Goal: Information Seeking & Learning: Learn about a topic

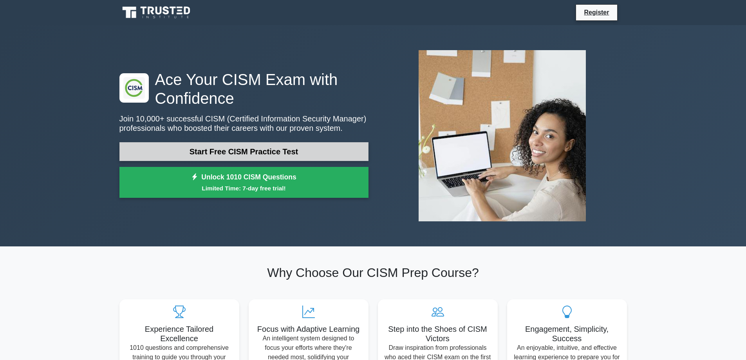
click at [222, 150] on link "Start Free CISM Practice Test" at bounding box center [243, 151] width 249 height 19
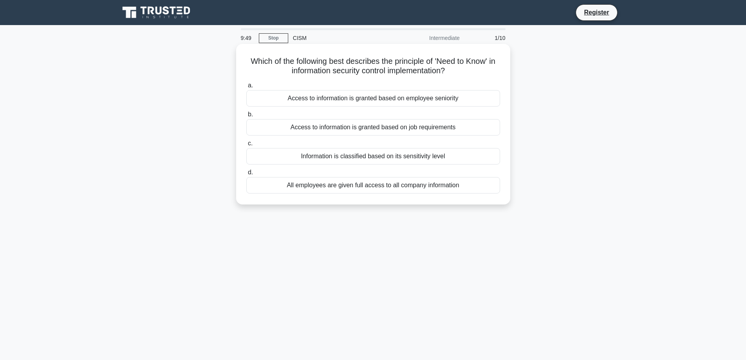
click at [299, 125] on div "Access to information is granted based on job requirements" at bounding box center [373, 127] width 254 height 16
click at [246, 117] on input "b. Access to information is granted based on job requirements" at bounding box center [246, 114] width 0 height 5
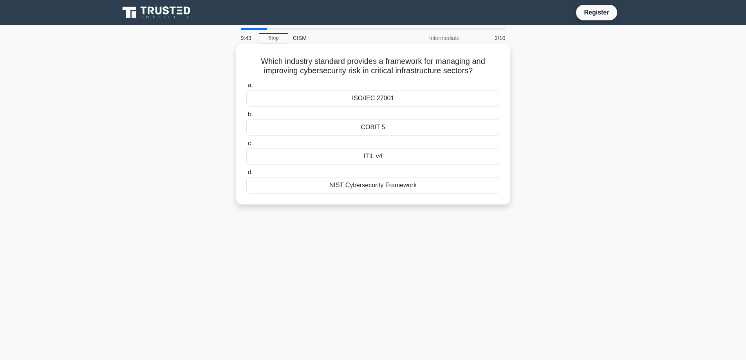
click at [260, 93] on div "ISO/IEC 27001" at bounding box center [373, 98] width 254 height 16
click at [246, 88] on input "a. ISO/IEC 27001" at bounding box center [246, 85] width 0 height 5
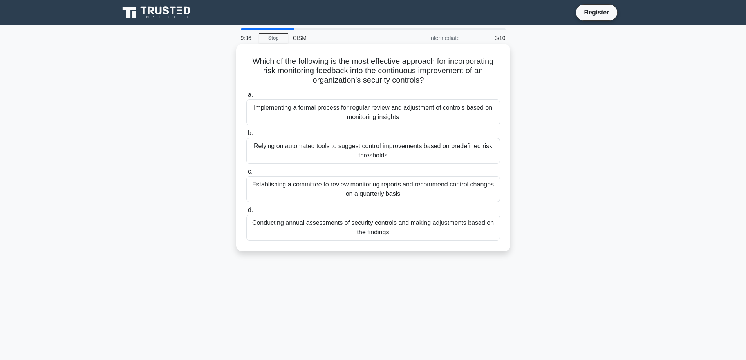
click at [302, 124] on div "Implementing a formal process for regular review and adjustment of controls bas…" at bounding box center [373, 113] width 254 height 26
click at [246, 98] on input "a. Implementing a formal process for regular review and adjustment of controls …" at bounding box center [246, 94] width 0 height 5
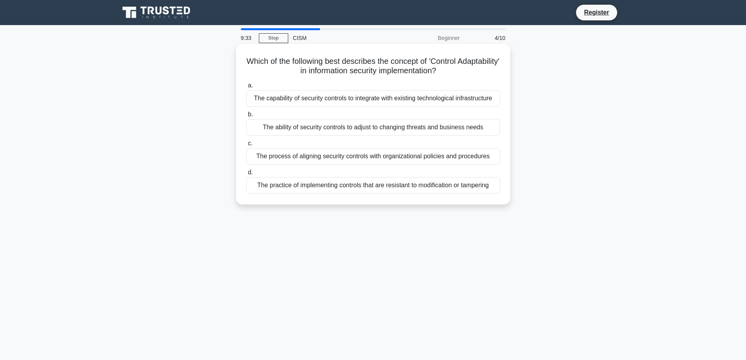
click at [324, 100] on div "The capability of security controls to integrate with existing technological in…" at bounding box center [373, 98] width 254 height 16
click at [246, 88] on input "a. The capability of security controls to integrate with existing technological…" at bounding box center [246, 85] width 0 height 5
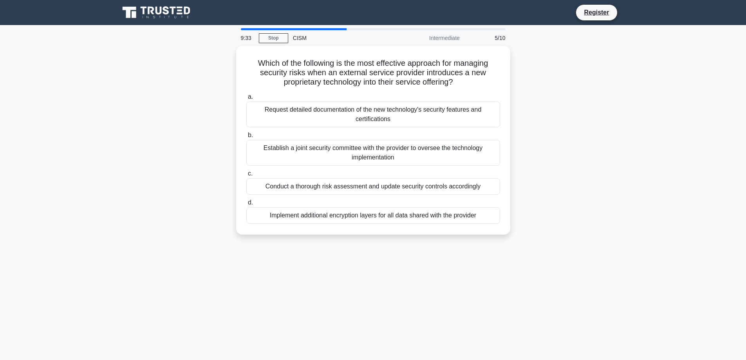
click at [324, 101] on div "Request detailed documentation of the new technology's security features and ce…" at bounding box center [373, 114] width 254 height 26
click at [246, 100] on input "a. Request detailed documentation of the new technology's security features and…" at bounding box center [246, 96] width 0 height 5
